Goal: Information Seeking & Learning: Check status

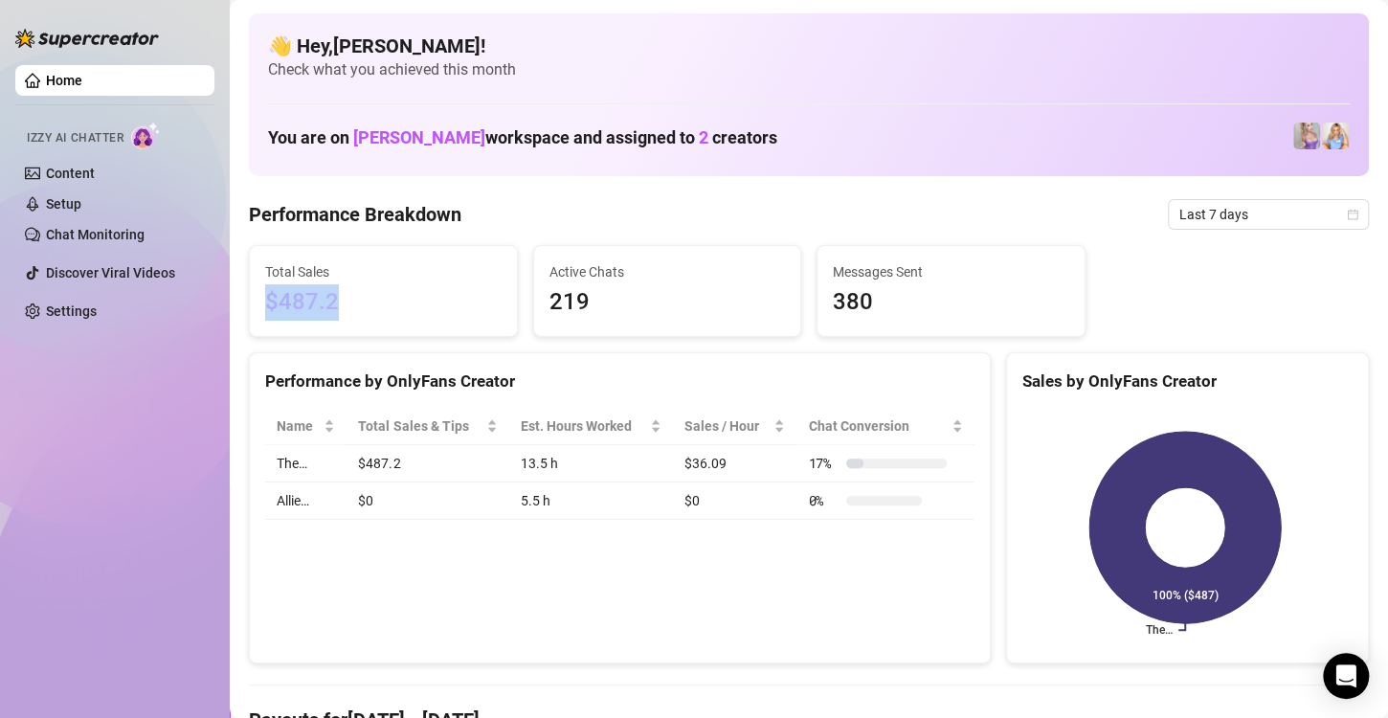
drag, startPoint x: 333, startPoint y: 300, endPoint x: 268, endPoint y: 312, distance: 66.3
click at [268, 312] on span "$487.2" at bounding box center [383, 302] width 237 height 36
click at [501, 217] on div "Performance Breakdown Last 7 days" at bounding box center [809, 214] width 1120 height 31
click at [1238, 207] on span "Last 7 days" at bounding box center [1269, 214] width 178 height 29
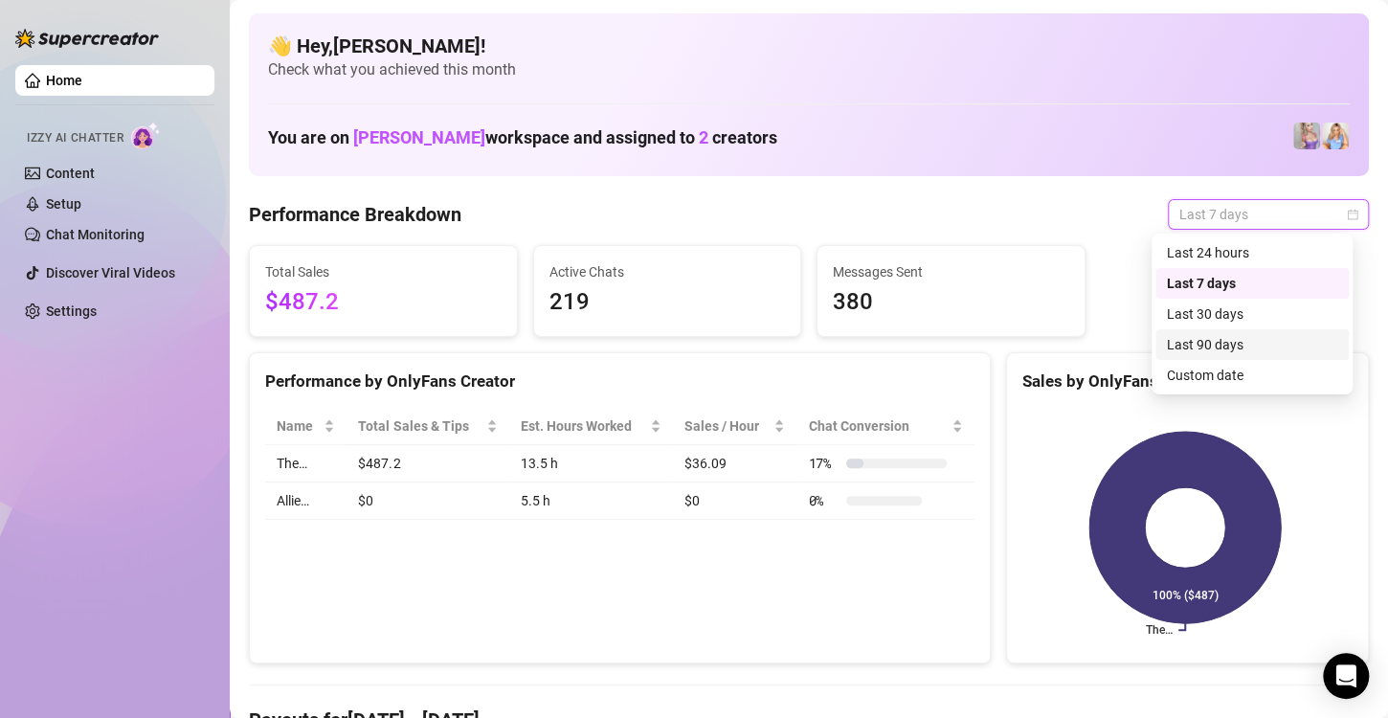
click at [1212, 337] on div "Last 90 days" at bounding box center [1252, 344] width 170 height 21
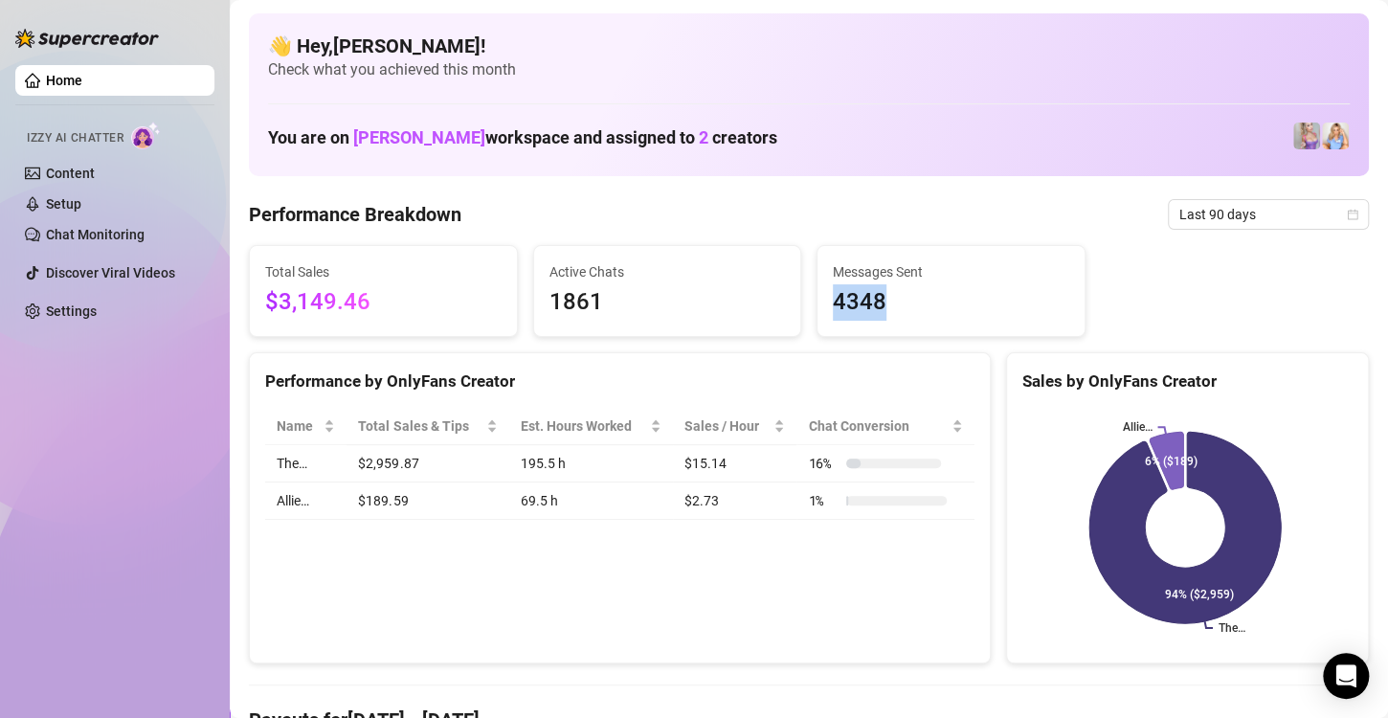
drag, startPoint x: 876, startPoint y: 309, endPoint x: 822, endPoint y: 314, distance: 54.8
click at [822, 314] on div "Messages Sent 4348" at bounding box center [951, 291] width 267 height 90
click at [1111, 314] on div "Total Sales $3,149.46 Active Chats 1861 Messages Sent 4348" at bounding box center [809, 291] width 1136 height 92
drag, startPoint x: 371, startPoint y: 306, endPoint x: 277, endPoint y: 319, distance: 94.7
click at [277, 319] on span "$3,149.46" at bounding box center [383, 302] width 237 height 36
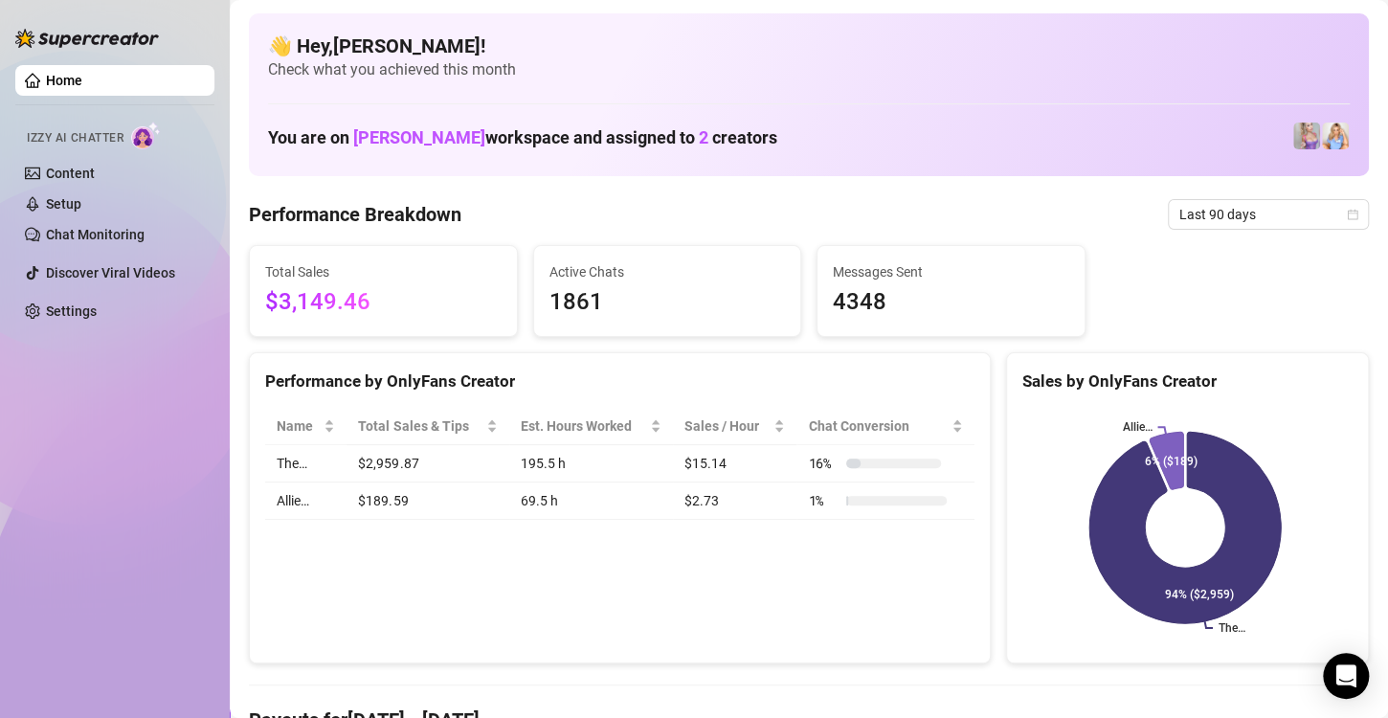
click at [429, 274] on span "Total Sales" at bounding box center [383, 271] width 237 height 21
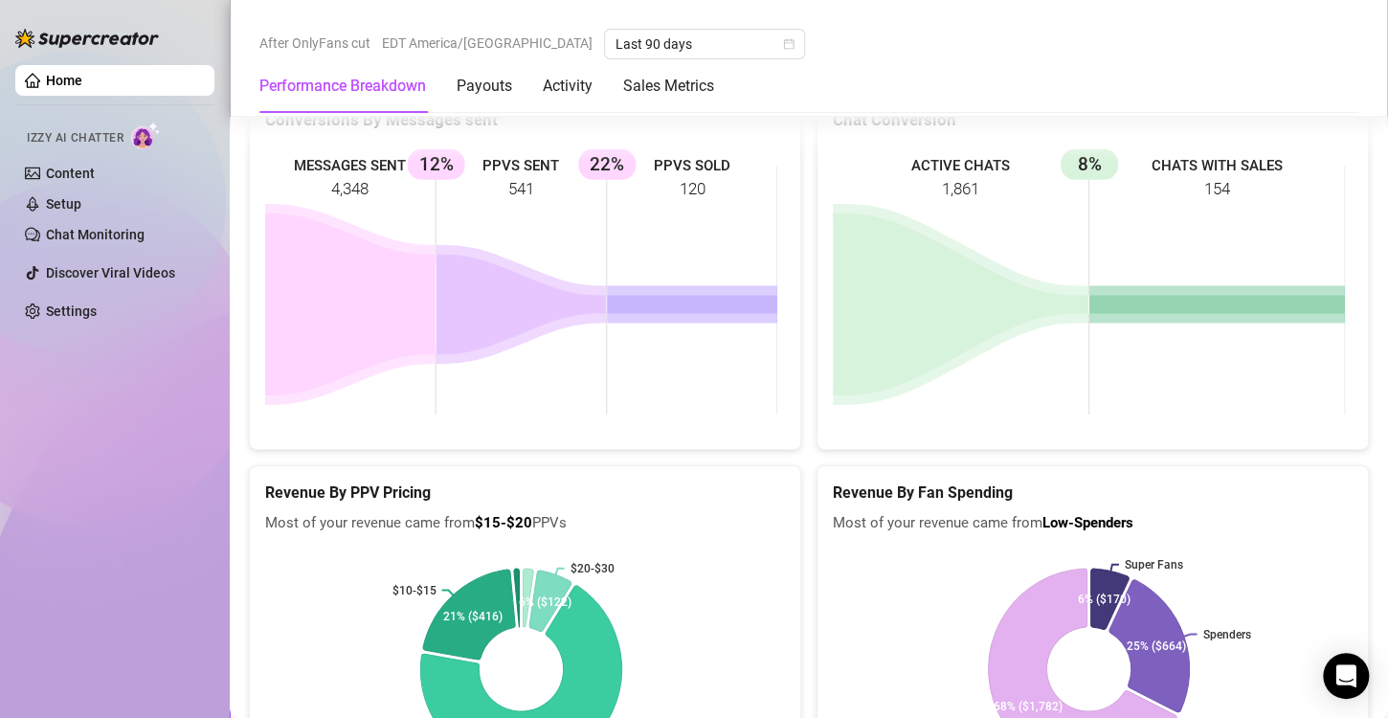
scroll to position [2873, 0]
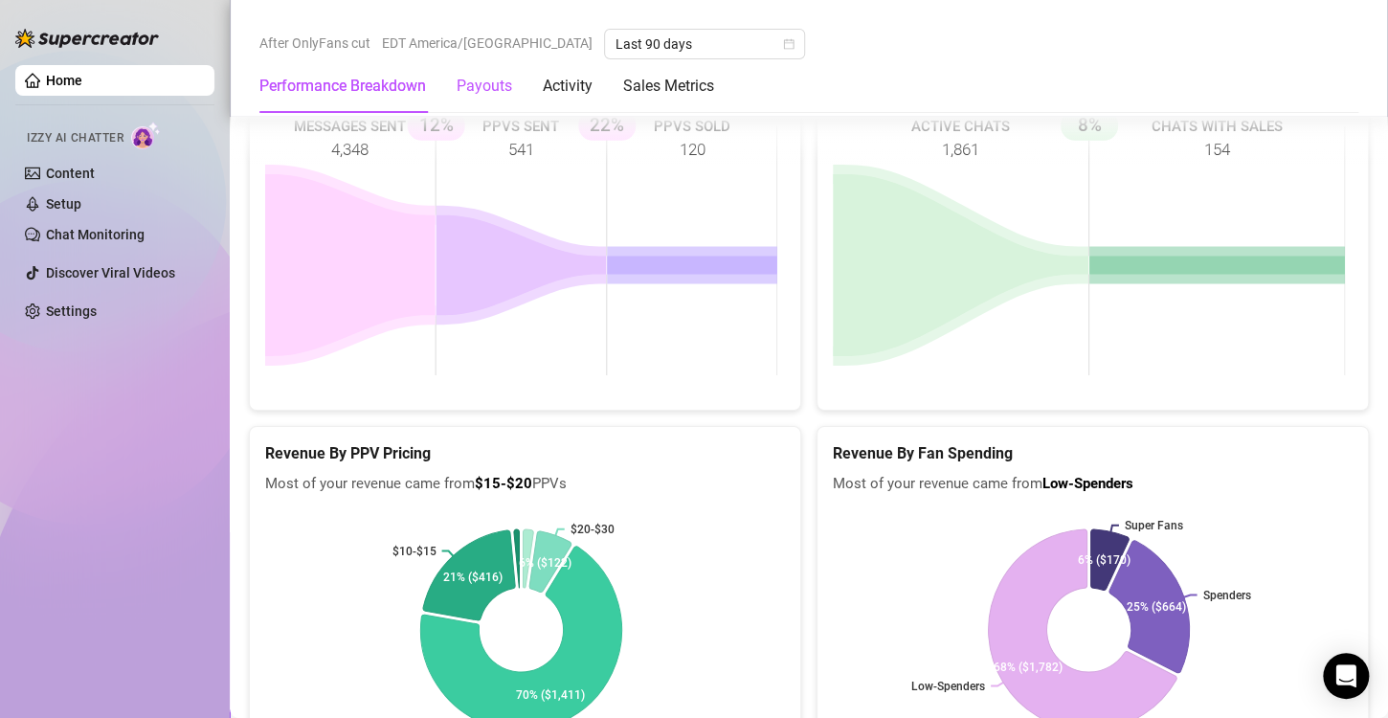
click at [471, 95] on div "Payouts" at bounding box center [485, 86] width 56 height 23
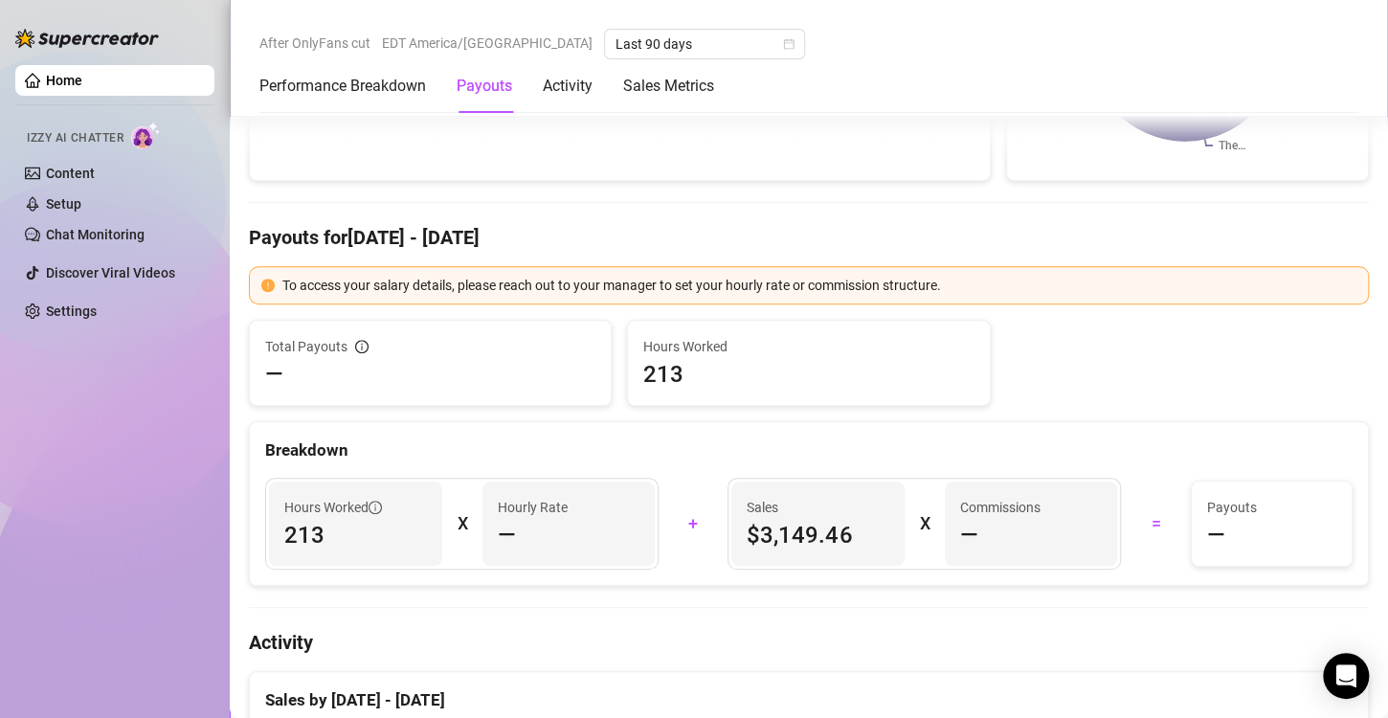
scroll to position [0, 0]
